Goal: Information Seeking & Learning: Check status

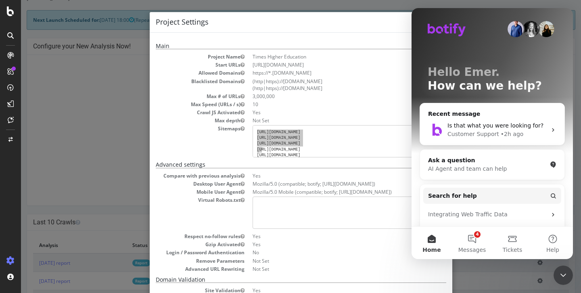
scroll to position [185, 0]
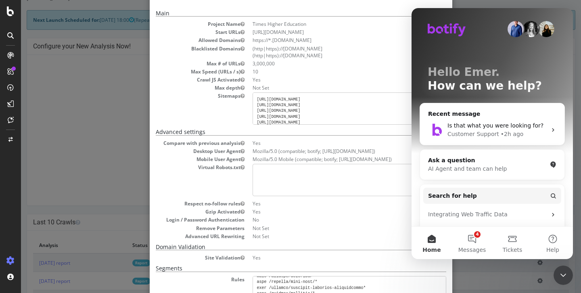
click at [82, 110] on div "× Close Project Settings Main Project Name Times Higher Education Start URLs [U…" at bounding box center [301, 146] width 560 height 293
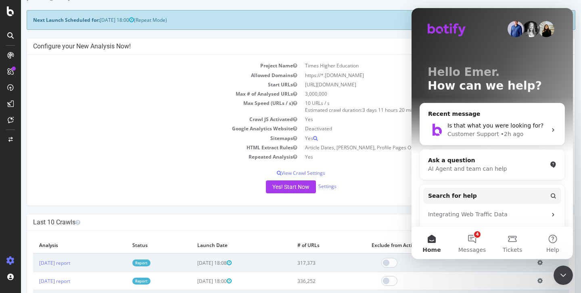
scroll to position [0, 0]
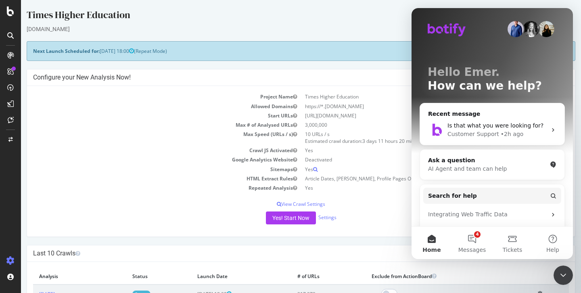
click at [564, 274] on icon "Close Intercom Messenger" at bounding box center [563, 275] width 10 height 10
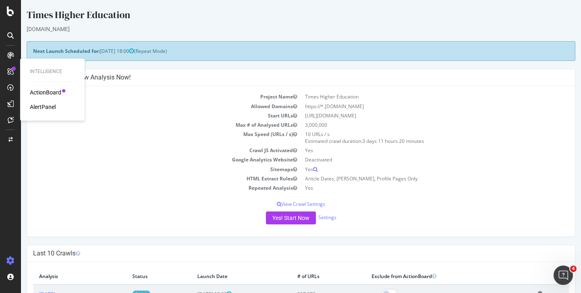
click at [37, 108] on div "AlertPanel" at bounding box center [43, 107] width 26 height 8
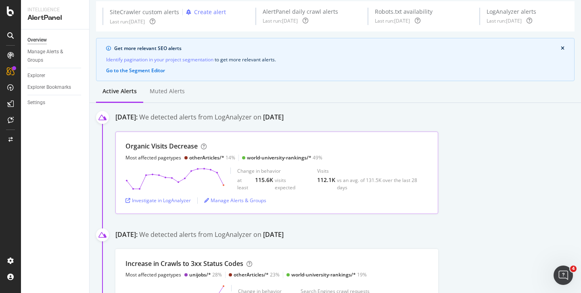
scroll to position [30, 0]
click at [225, 205] on div "Manage Alerts & Groups" at bounding box center [235, 200] width 62 height 12
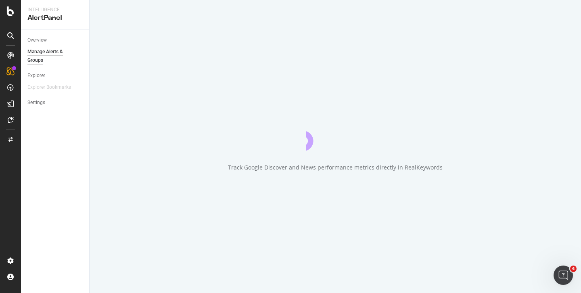
click at [225, 199] on div "Track Google Discover and News performance metrics directly in RealKeywords" at bounding box center [335, 146] width 491 height 293
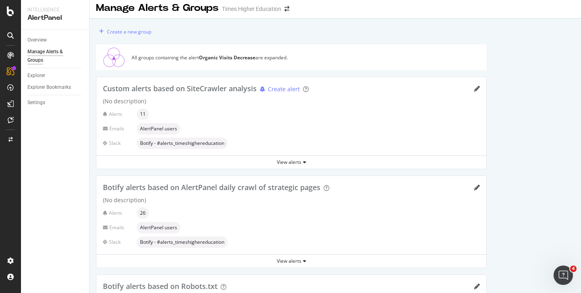
scroll to position [4, 0]
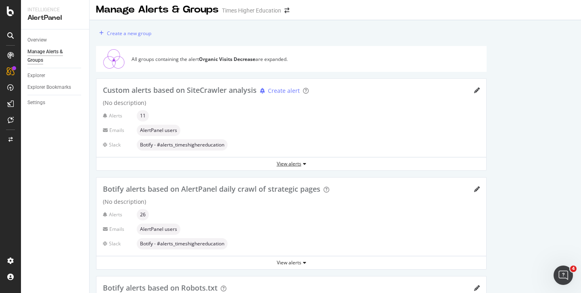
click at [289, 162] on div "View alerts" at bounding box center [290, 163] width 389 height 7
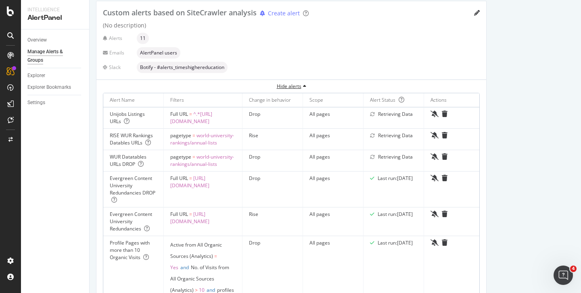
scroll to position [83, 0]
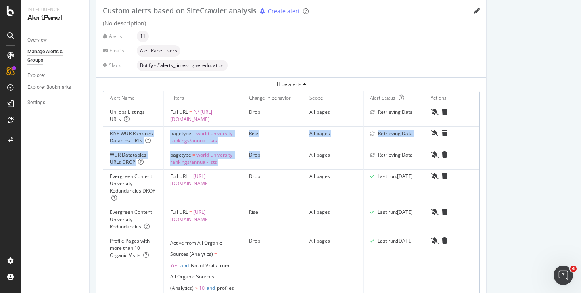
drag, startPoint x: 109, startPoint y: 134, endPoint x: 326, endPoint y: 163, distance: 218.9
drag, startPoint x: 448, startPoint y: 160, endPoint x: 231, endPoint y: 146, distance: 218.2
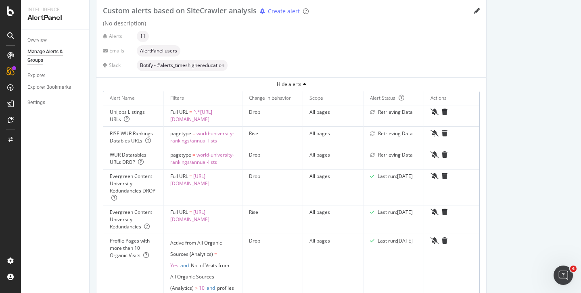
click at [226, 143] on td "pagetype = world-university-rankings/annual-lists" at bounding box center [203, 137] width 79 height 21
click at [45, 107] on div "AlertPanel" at bounding box center [43, 107] width 26 height 8
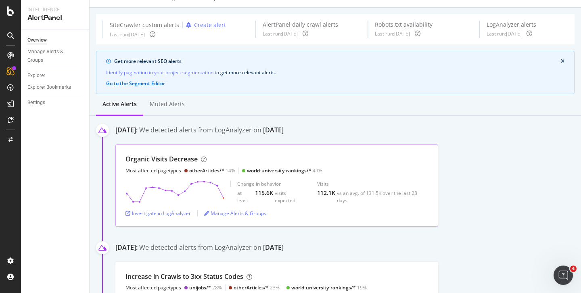
scroll to position [18, 0]
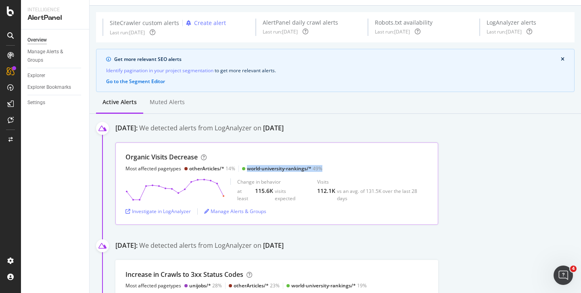
drag, startPoint x: 321, startPoint y: 170, endPoint x: 242, endPoint y: 167, distance: 79.9
click at [241, 167] on div "Organic Visits Decrease Most affected pagetypes otherArticles/* 14% world-unive…" at bounding box center [276, 161] width 302 height 19
click at [387, 167] on div "Organic Visits Decrease Most affected pagetypes otherArticles/* 14% world-unive…" at bounding box center [276, 161] width 302 height 19
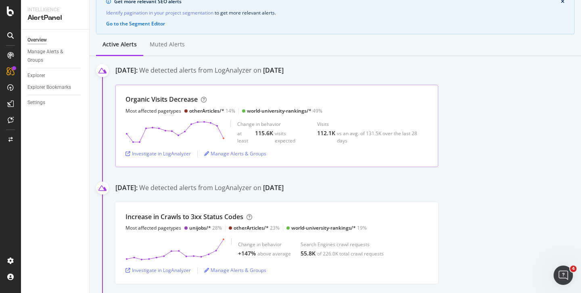
scroll to position [83, 0]
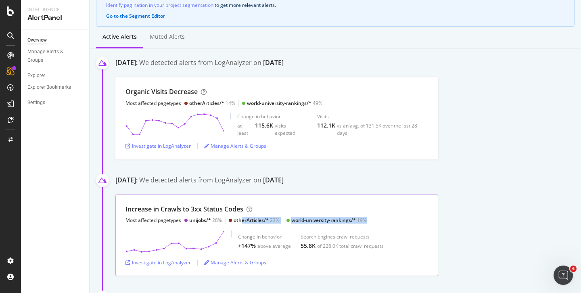
drag, startPoint x: 370, startPoint y: 221, endPoint x: 241, endPoint y: 220, distance: 129.4
click at [241, 220] on div "Increase in Crawls to 3xx Status Codes Most affected pagetypes unijobs/* 28% ot…" at bounding box center [276, 213] width 302 height 19
click at [280, 207] on div "Increase in Crawls to 3xx Status Codes Most affected pagetypes unijobs/* 28% ot…" at bounding box center [245, 213] width 241 height 19
click at [265, 84] on div "Organic Visits Decrease Most affected pagetypes otherArticles/* 14% world-unive…" at bounding box center [276, 118] width 323 height 82
click at [168, 146] on div "Investigate in LogAnalyzer" at bounding box center [157, 145] width 65 height 7
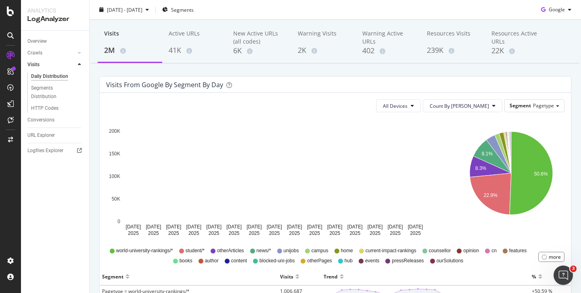
scroll to position [41, 0]
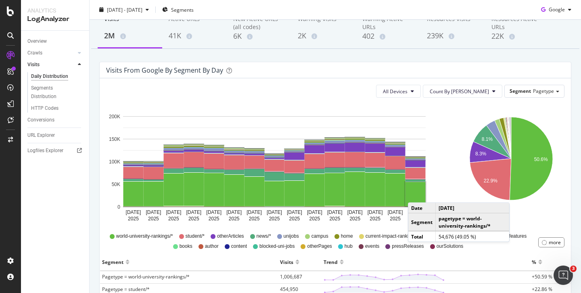
click at [416, 194] on rect "A chart." at bounding box center [415, 194] width 20 height 24
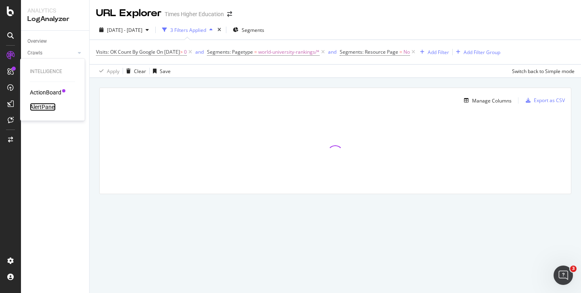
click at [41, 107] on div "AlertPanel" at bounding box center [43, 107] width 26 height 8
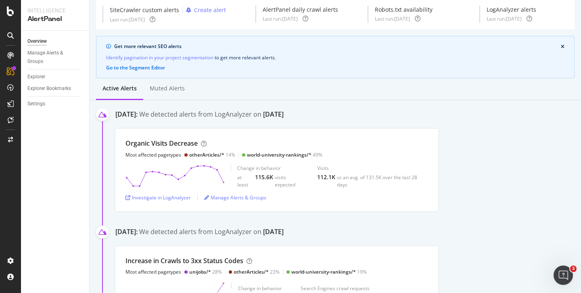
scroll to position [29, 0]
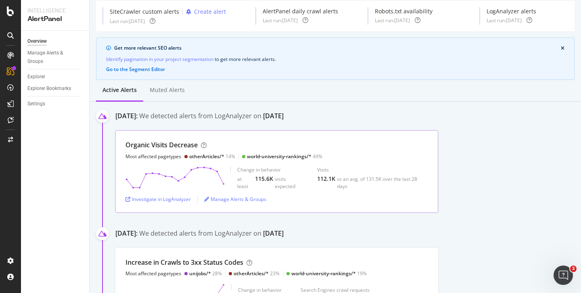
click at [230, 156] on div "otherArticles/* 14%" at bounding box center [212, 156] width 46 height 7
drag, startPoint x: 233, startPoint y: 158, endPoint x: 187, endPoint y: 158, distance: 46.4
click at [187, 158] on div "Most affected pagetypes otherArticles/* 14% world-university-rankings/* 49%" at bounding box center [223, 156] width 197 height 7
drag, startPoint x: 320, startPoint y: 156, endPoint x: 246, endPoint y: 155, distance: 74.2
click at [246, 155] on div "world-university-rankings/* 49%" at bounding box center [282, 156] width 80 height 7
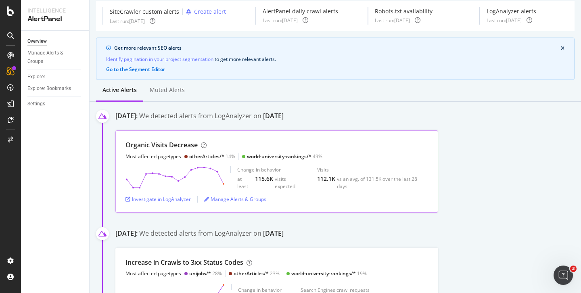
click at [323, 161] on div "Organic Visits Decrease Most affected pagetypes otherArticles/* 14% world-unive…" at bounding box center [276, 171] width 323 height 82
drag, startPoint x: 321, startPoint y: 157, endPoint x: 238, endPoint y: 155, distance: 82.3
click at [238, 155] on div "Most affected pagetypes otherArticles/* 14% world-university-rankings/* 49%" at bounding box center [223, 156] width 197 height 7
click at [331, 154] on div "Organic Visits Decrease Most affected pagetypes otherArticles/* 14% world-unive…" at bounding box center [276, 149] width 302 height 19
drag, startPoint x: 246, startPoint y: 156, endPoint x: 332, endPoint y: 157, distance: 85.5
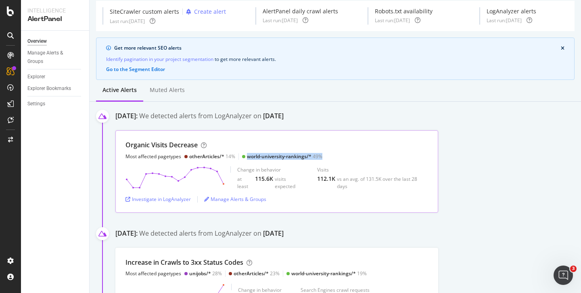
click at [332, 157] on div "Organic Visits Decrease Most affected pagetypes otherArticles/* 14% world-unive…" at bounding box center [276, 149] width 302 height 19
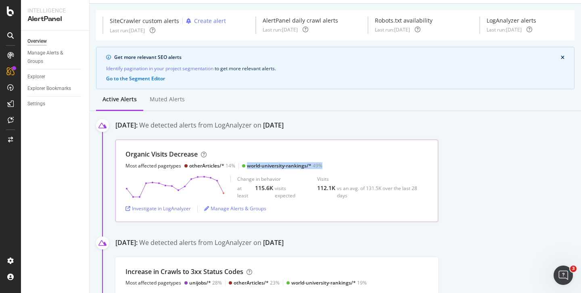
scroll to position [22, 0]
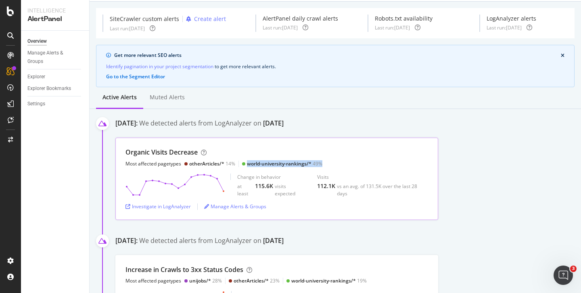
click at [333, 157] on div "Organic Visits Decrease Most affected pagetypes otherArticles/* 14% world-unive…" at bounding box center [276, 157] width 302 height 19
drag, startPoint x: 247, startPoint y: 162, endPoint x: 335, endPoint y: 164, distance: 87.9
click at [335, 164] on div "Organic Visits Decrease Most affected pagetypes otherArticles/* 14% world-unive…" at bounding box center [276, 157] width 302 height 19
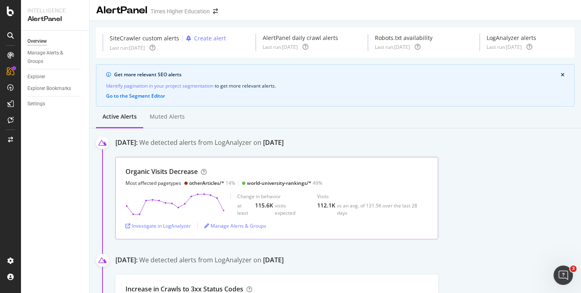
scroll to position [0, 0]
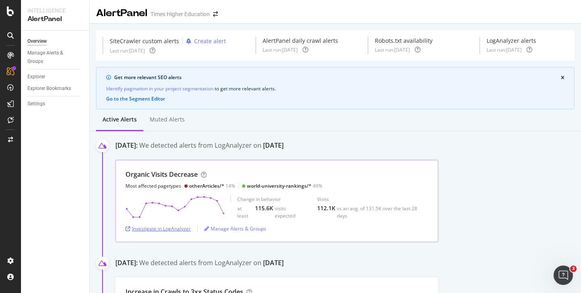
click at [159, 229] on div "Investigate in LogAnalyzer" at bounding box center [157, 228] width 65 height 7
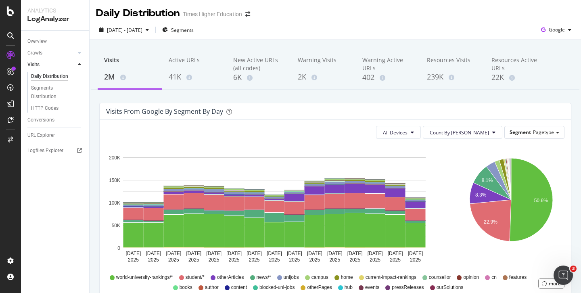
click at [521, 17] on div "Daily Distribution Times Higher Education" at bounding box center [335, 10] width 491 height 20
click at [10, 169] on div at bounding box center [10, 151] width 19 height 205
click at [15, 194] on div at bounding box center [10, 151] width 19 height 205
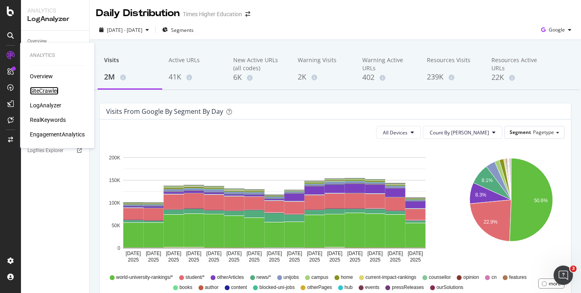
click at [46, 93] on div "SiteCrawler" at bounding box center [44, 91] width 29 height 8
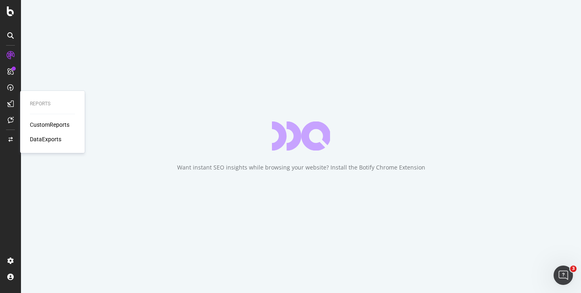
click at [42, 123] on div "CustomReports" at bounding box center [50, 125] width 40 height 8
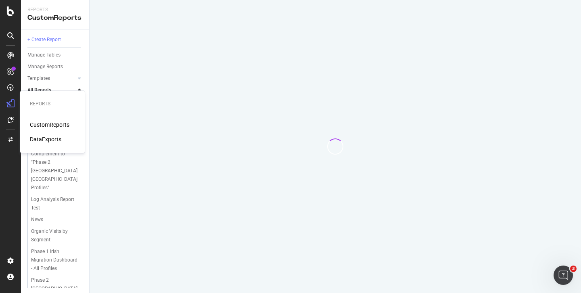
click at [42, 123] on div "CustomReports" at bounding box center [50, 125] width 40 height 8
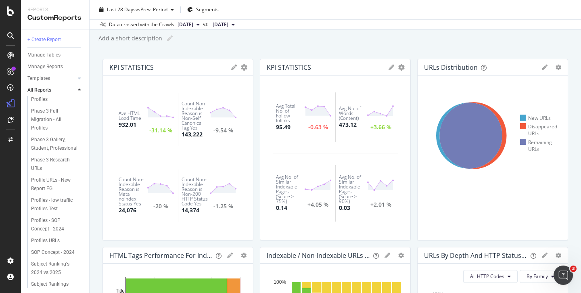
scroll to position [272, 0]
click at [51, 278] on div "WUR data tables dashboard" at bounding box center [54, 286] width 46 height 17
